Goal: Find specific page/section: Find specific page/section

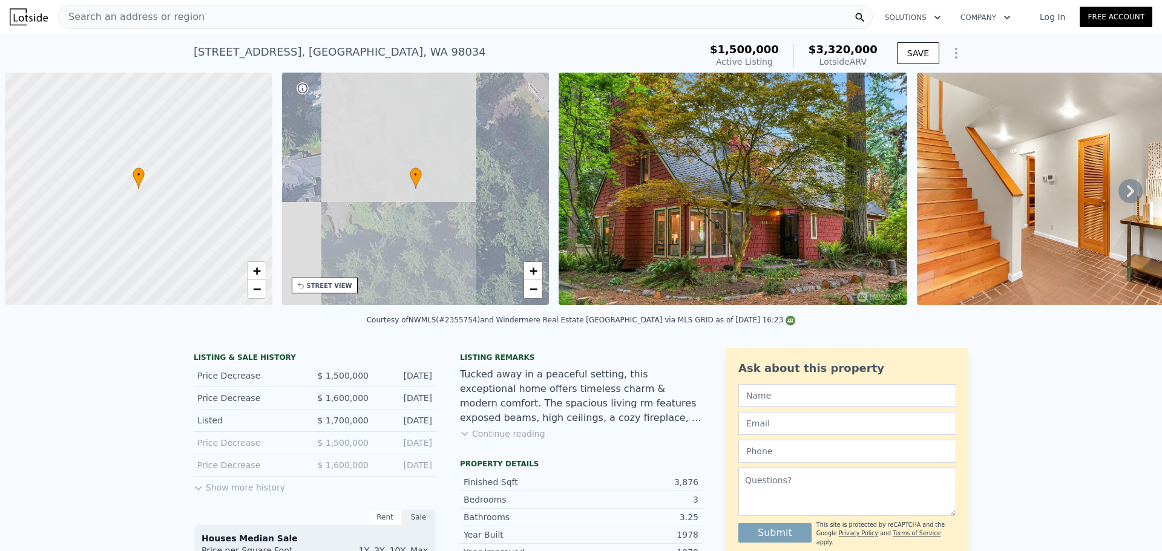
scroll to position [0, 5]
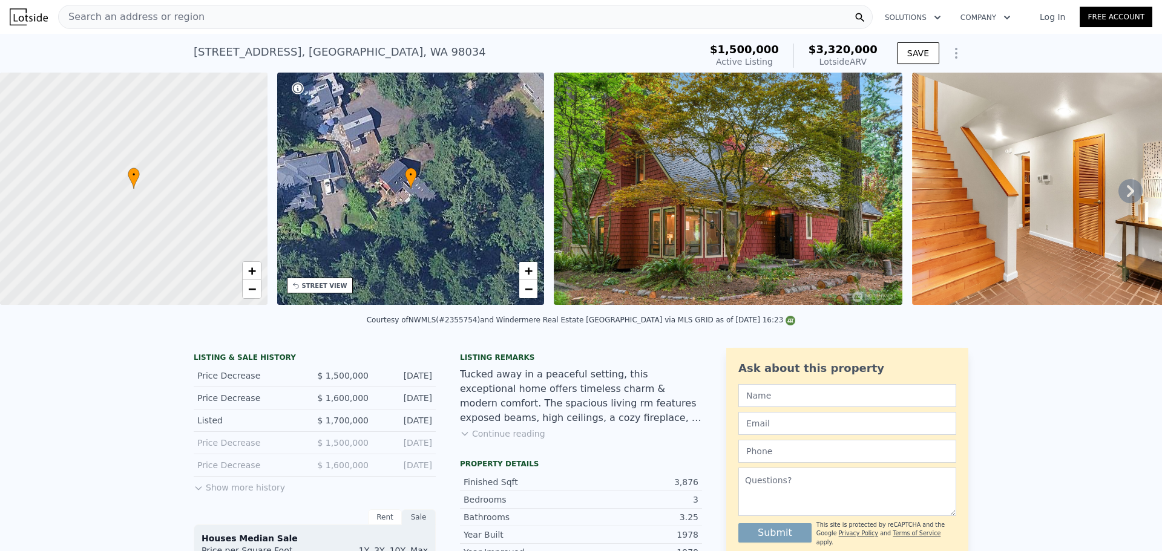
click at [309, 26] on div "Search an address or region" at bounding box center [465, 17] width 815 height 24
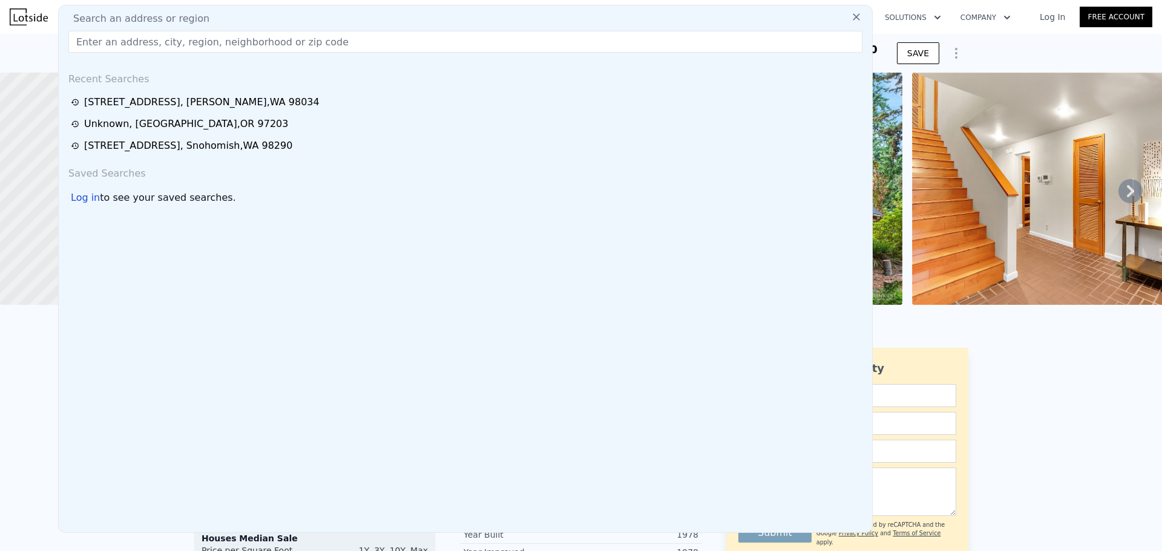
click at [305, 19] on div "Search an address or region" at bounding box center [466, 18] width 804 height 15
click at [165, 45] on input "text" at bounding box center [465, 42] width 794 height 22
paste input "[STREET_ADDRESS]"
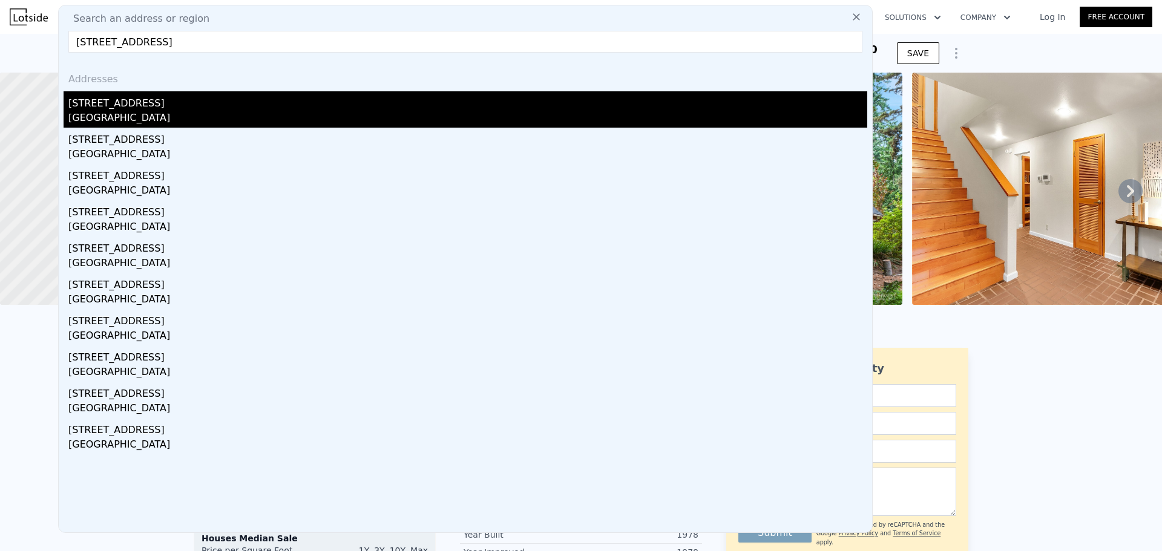
type input "[STREET_ADDRESS]"
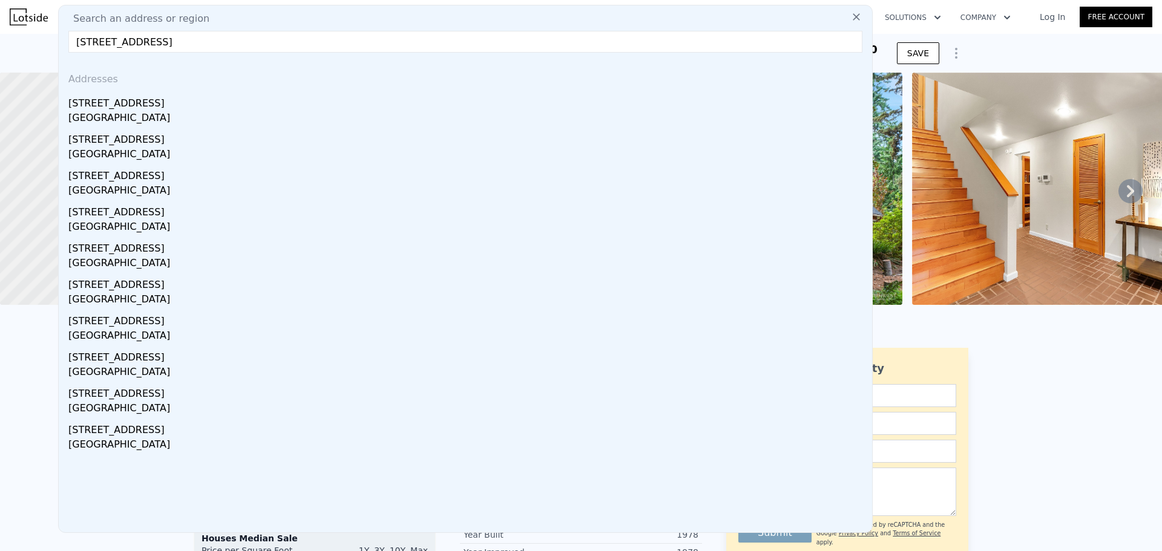
click at [141, 121] on div "[GEOGRAPHIC_DATA]" at bounding box center [467, 119] width 799 height 17
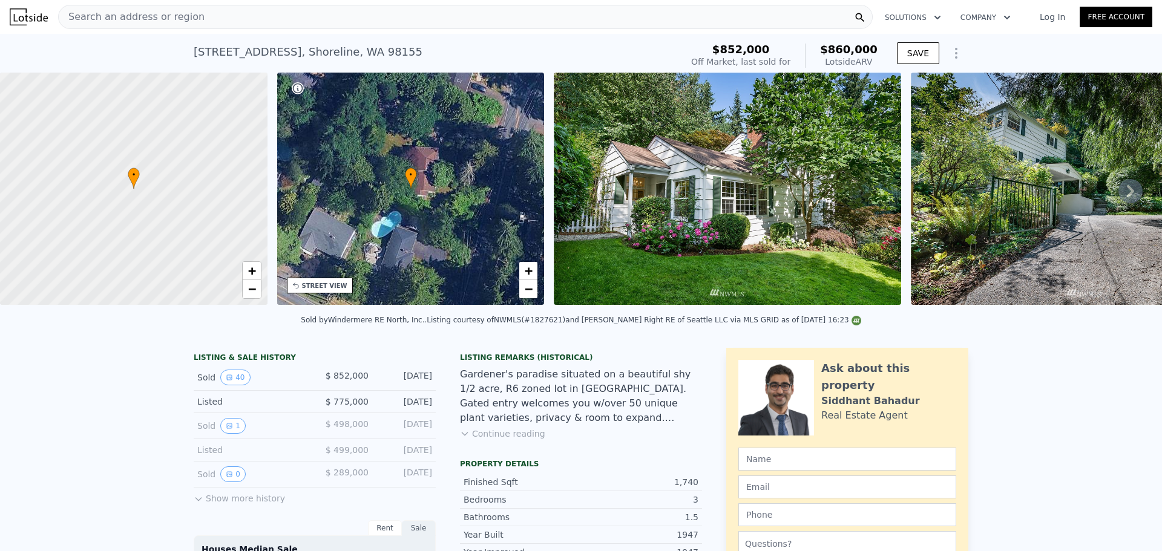
click at [732, 200] on img at bounding box center [727, 189] width 347 height 232
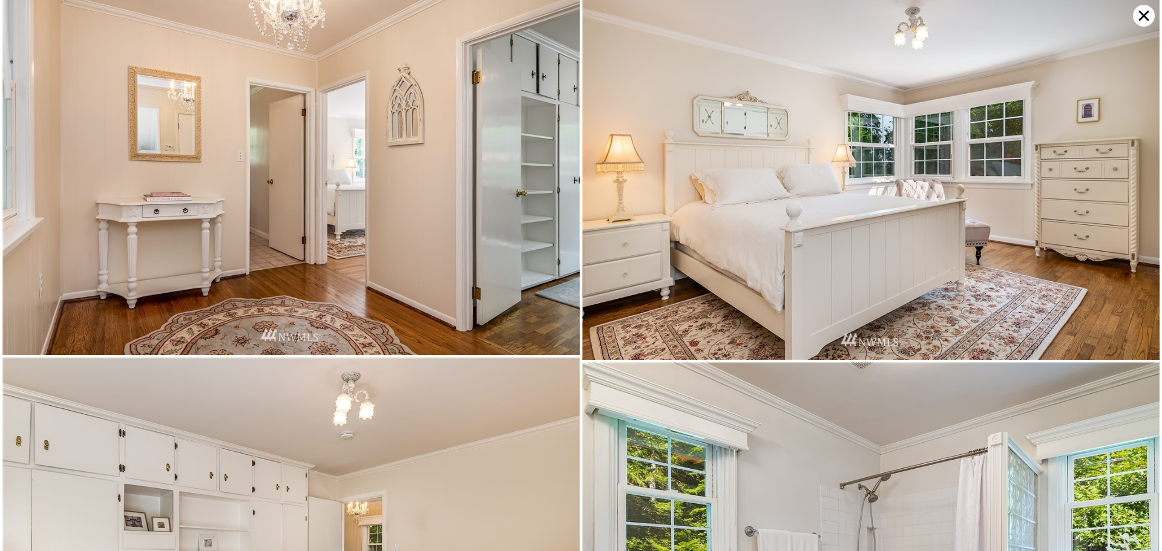
scroll to position [2695, 0]
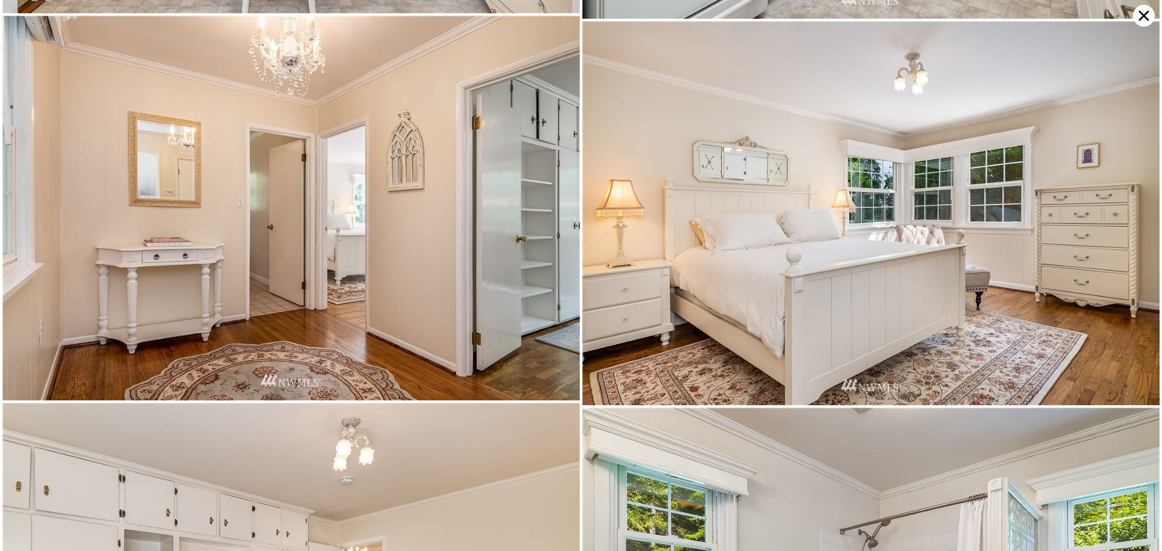
click at [1141, 16] on icon at bounding box center [1144, 16] width 22 height 22
